Goal: Find specific page/section: Find specific page/section

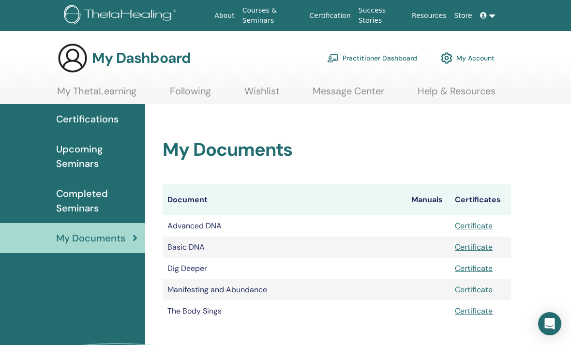
scroll to position [52, 0]
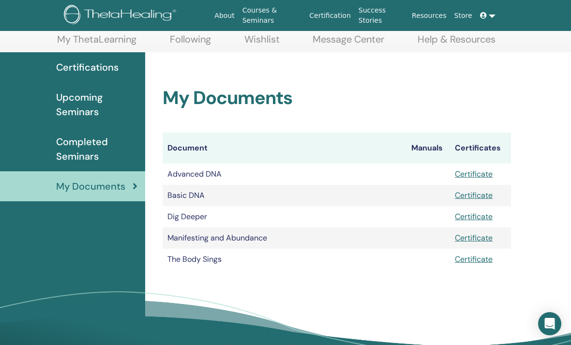
click at [91, 185] on span "My Documents" at bounding box center [90, 186] width 69 height 15
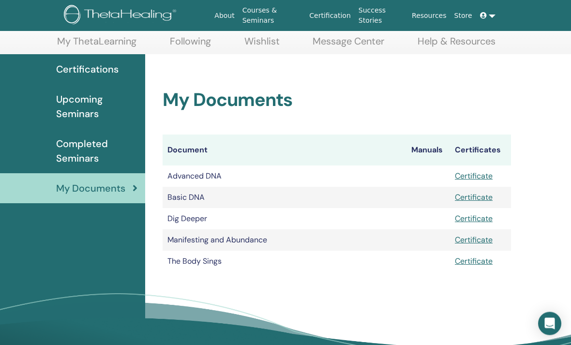
scroll to position [50, 0]
click at [90, 181] on span "My Documents" at bounding box center [90, 187] width 69 height 15
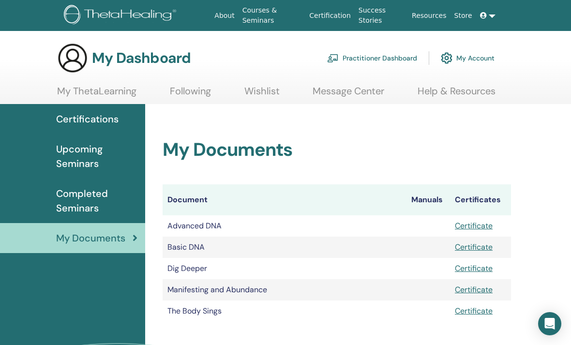
scroll to position [2, 0]
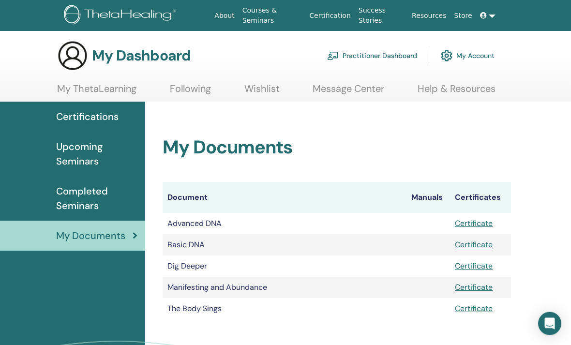
click at [98, 234] on span "My Documents" at bounding box center [90, 236] width 69 height 15
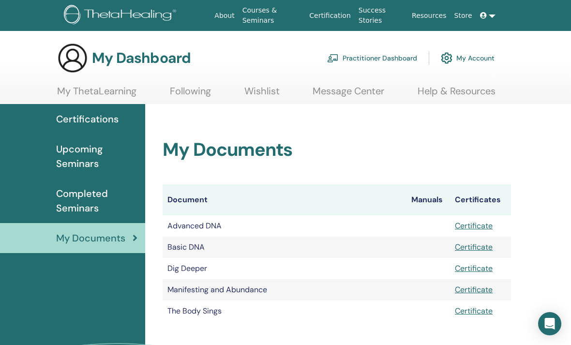
click at [102, 240] on span "My Documents" at bounding box center [90, 238] width 69 height 15
